Goal: Obtain resource: Download file/media

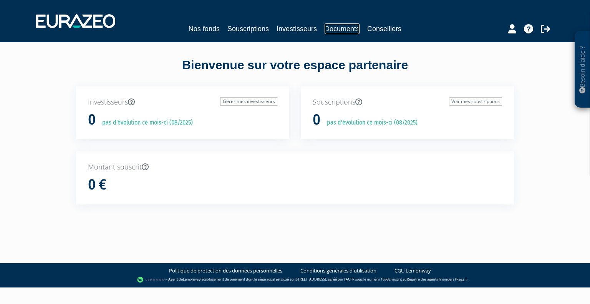
click at [335, 29] on link "Documents" at bounding box center [342, 28] width 35 height 11
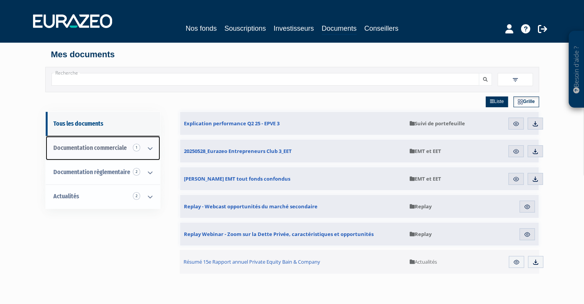
click at [110, 148] on span "Documentation commerciale 1" at bounding box center [89, 147] width 73 height 7
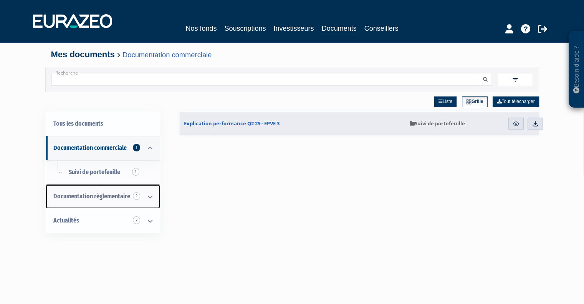
click at [149, 198] on icon at bounding box center [150, 197] width 20 height 24
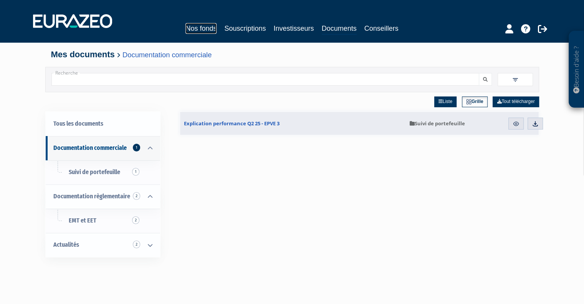
click at [204, 29] on link "Nos fonds" at bounding box center [201, 28] width 31 height 11
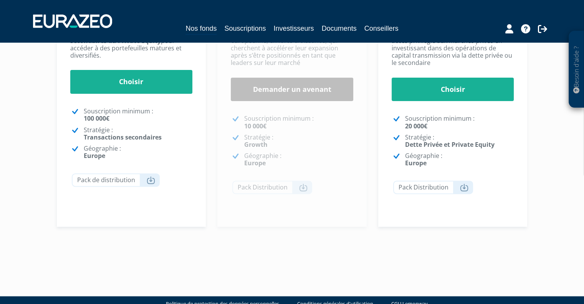
scroll to position [222, 0]
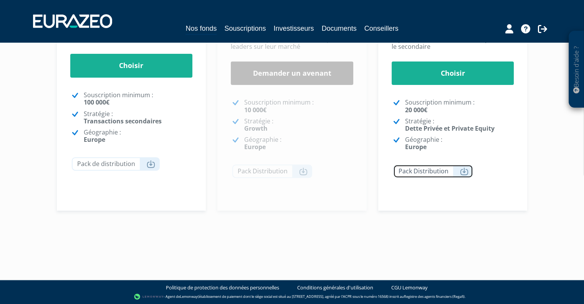
click at [463, 173] on icon at bounding box center [464, 172] width 8 height 8
